Goal: Information Seeking & Learning: Learn about a topic

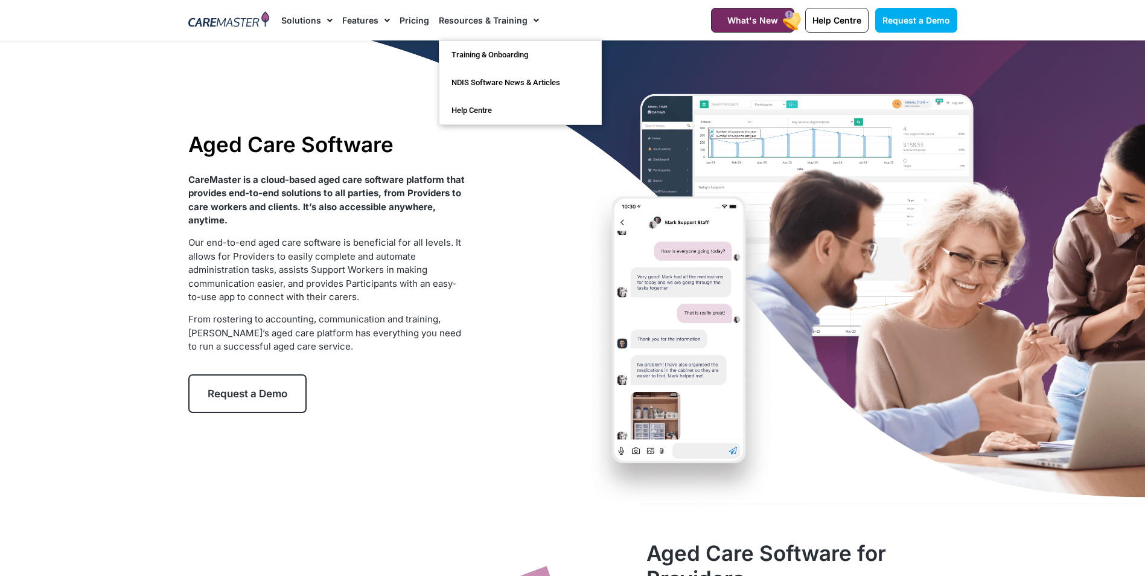
click at [439, 21] on link "Resources & Training" at bounding box center [489, 20] width 100 height 40
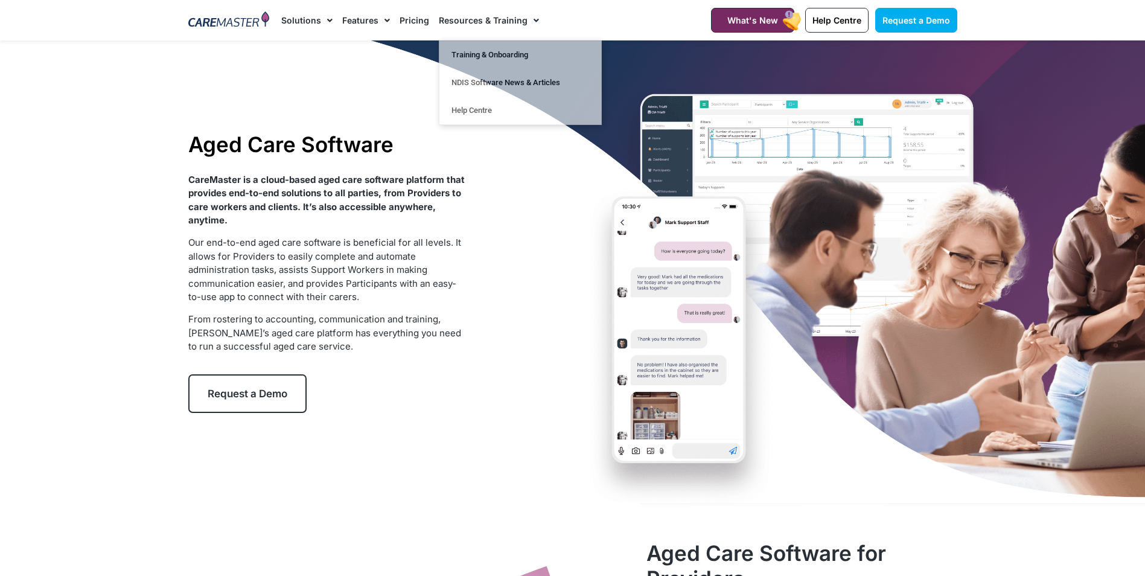
click at [418, 21] on link "Pricing" at bounding box center [415, 20] width 30 height 40
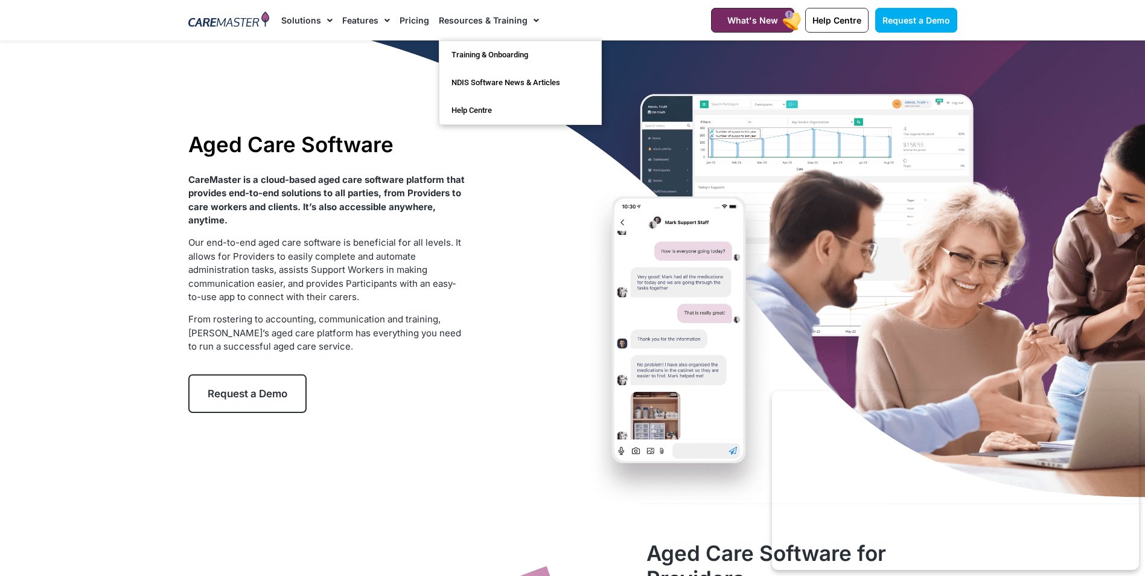
click at [348, 21] on link "Features" at bounding box center [366, 20] width 48 height 40
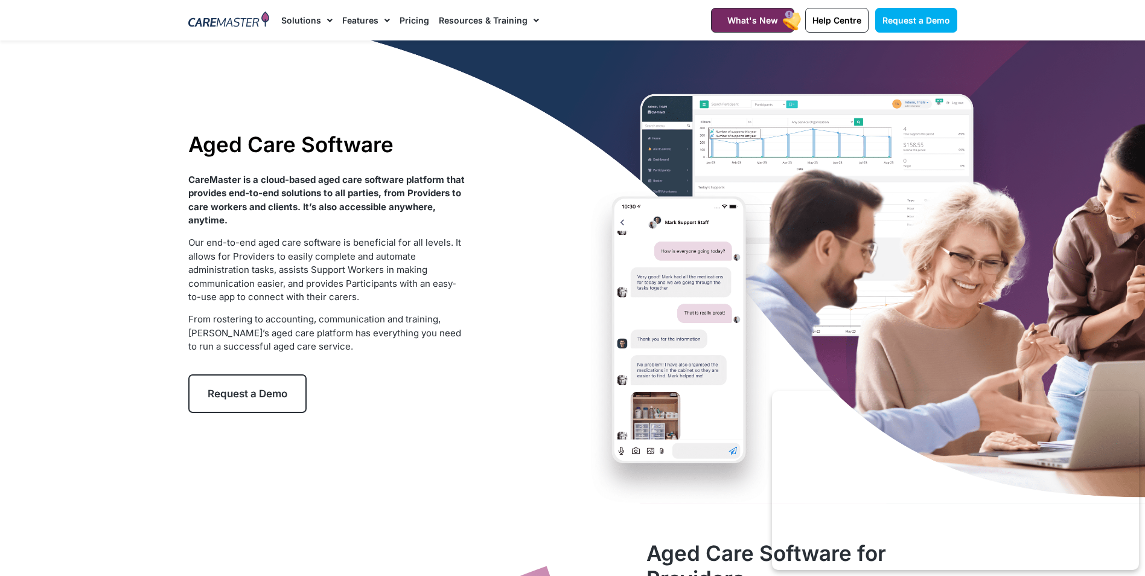
click at [363, 21] on link "Features" at bounding box center [366, 20] width 48 height 40
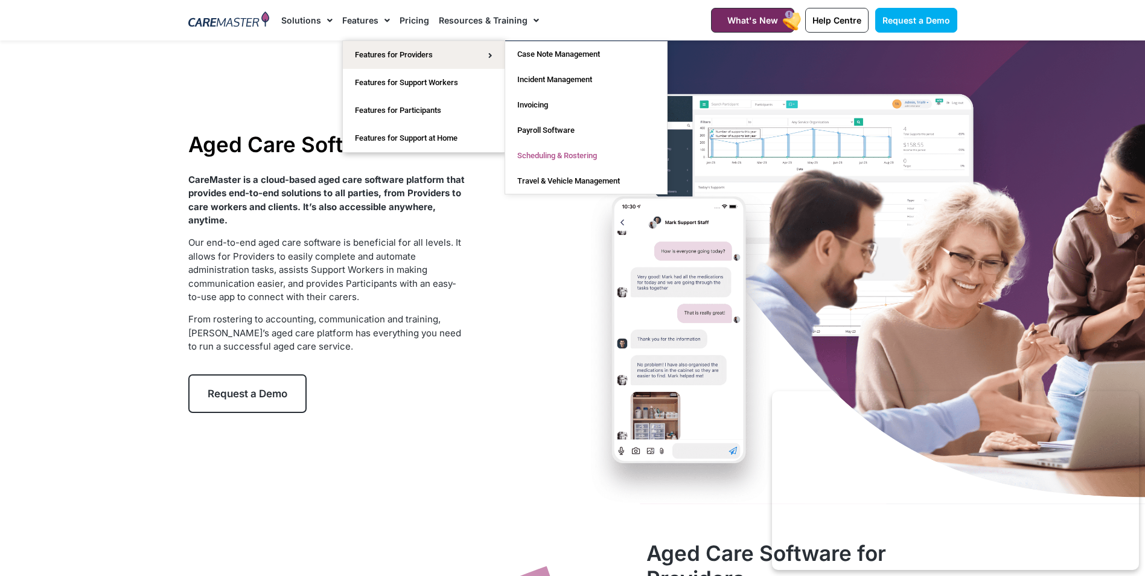
click at [584, 159] on link "Scheduling & Rostering" at bounding box center [586, 155] width 162 height 25
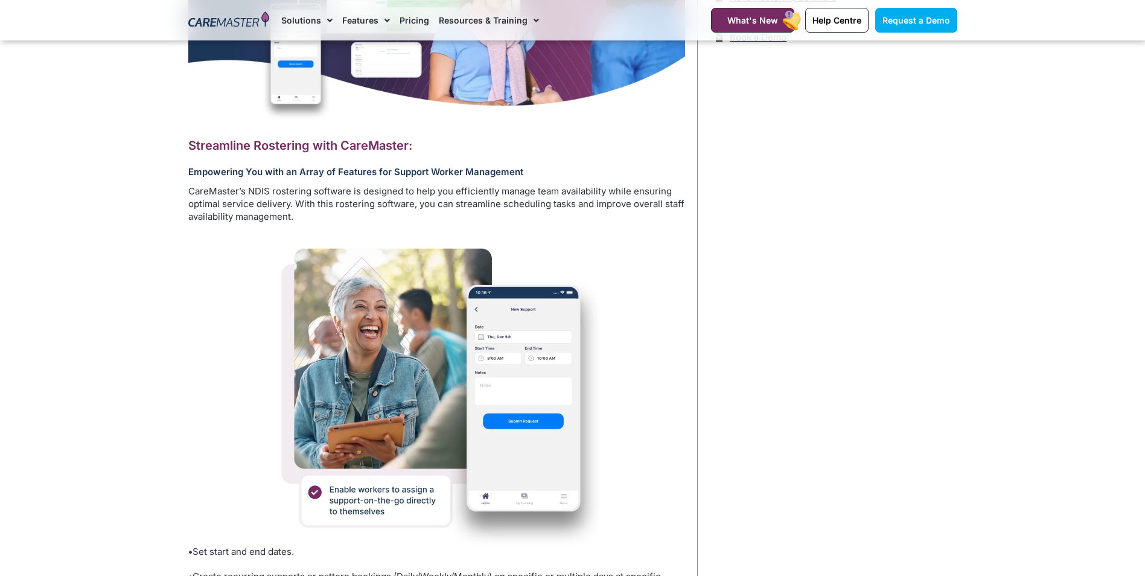
scroll to position [483, 0]
